Goal: Find specific page/section: Find specific page/section

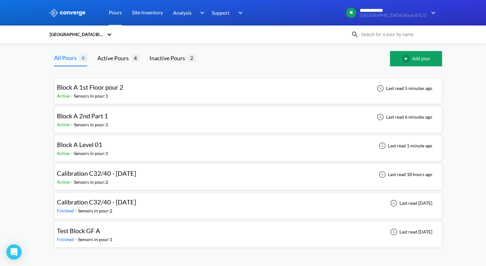
click at [86, 90] on span "Block A 1st Floor pour 2" at bounding box center [90, 87] width 67 height 8
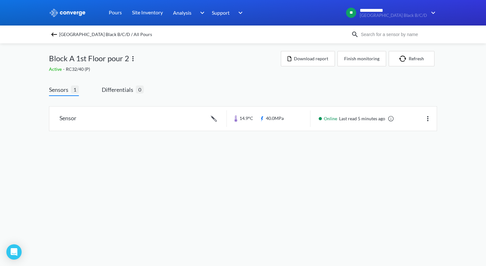
click at [54, 35] on img at bounding box center [54, 35] width 8 height 8
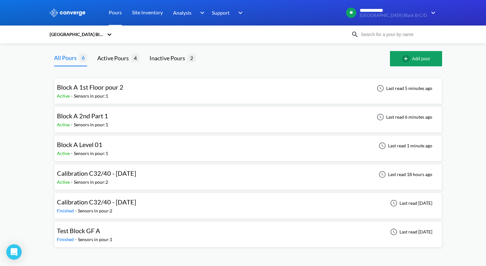
click at [99, 90] on span "Block A 1st Floor pour 2" at bounding box center [90, 87] width 67 height 8
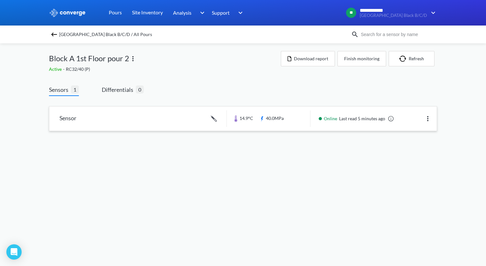
click at [271, 119] on link at bounding box center [243, 118] width 388 height 24
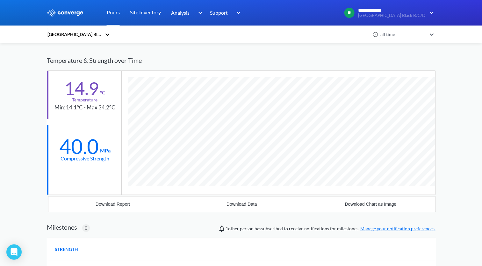
scroll to position [406, 388]
click at [225, 36] on div "[GEOGRAPHIC_DATA] Black B/C/D" at bounding box center [209, 34] width 324 height 15
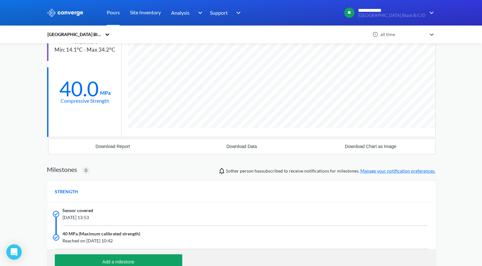
scroll to position [96, 0]
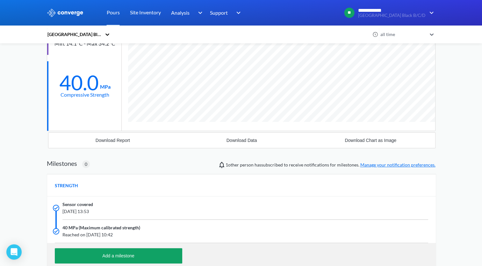
click at [356, 252] on div "Add a milestone" at bounding box center [241, 255] width 388 height 25
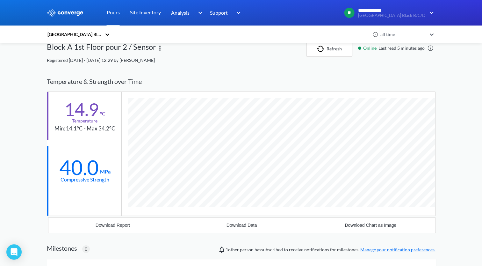
scroll to position [0, 0]
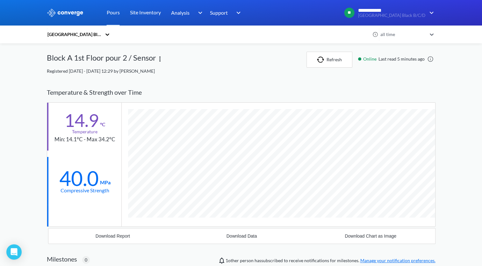
click at [107, 32] on icon at bounding box center [107, 34] width 6 height 6
click at [173, 39] on div "[GEOGRAPHIC_DATA] Black B/C/D" at bounding box center [209, 34] width 324 height 15
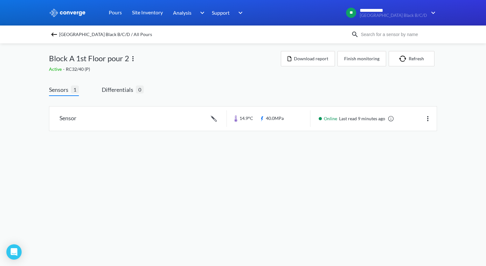
click at [55, 36] on img at bounding box center [54, 35] width 8 height 8
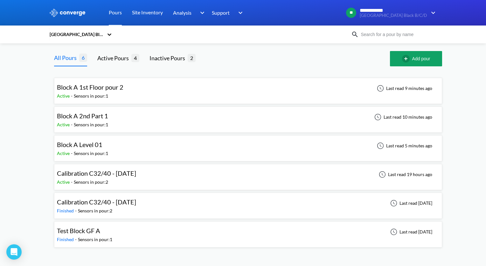
click at [85, 116] on span "Block A 2nd Part 1" at bounding box center [82, 116] width 51 height 8
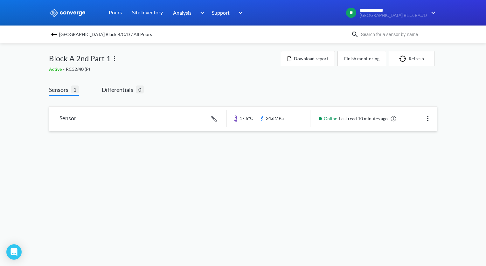
click at [253, 118] on link at bounding box center [243, 118] width 388 height 24
